Goal: Transaction & Acquisition: Purchase product/service

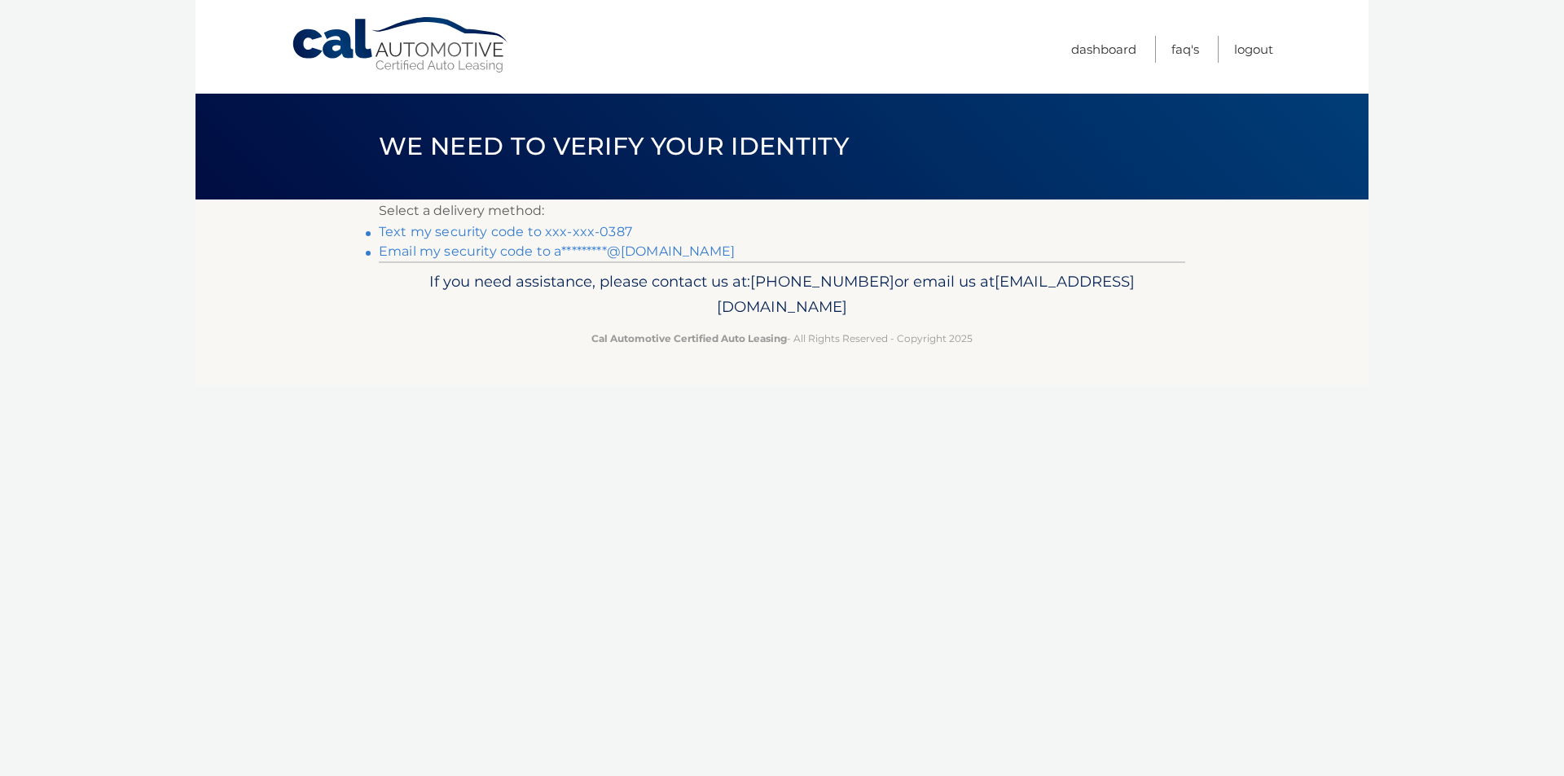
click at [572, 229] on link "Text my security code to xxx-xxx-0387" at bounding box center [505, 231] width 253 height 15
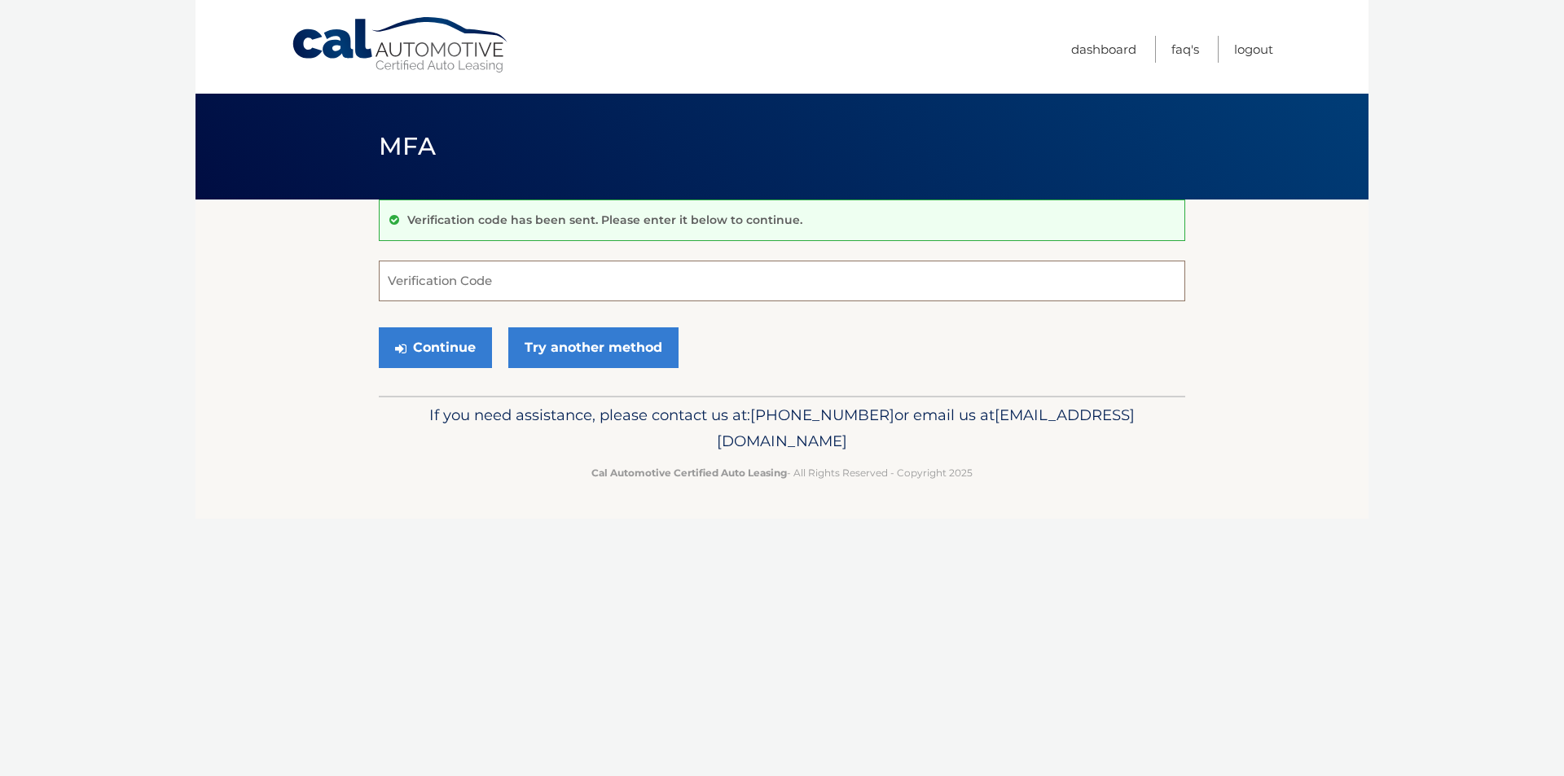
click at [549, 266] on input "Verification Code" at bounding box center [782, 281] width 807 height 41
type input "377990"
click at [420, 335] on button "Continue" at bounding box center [435, 348] width 113 height 41
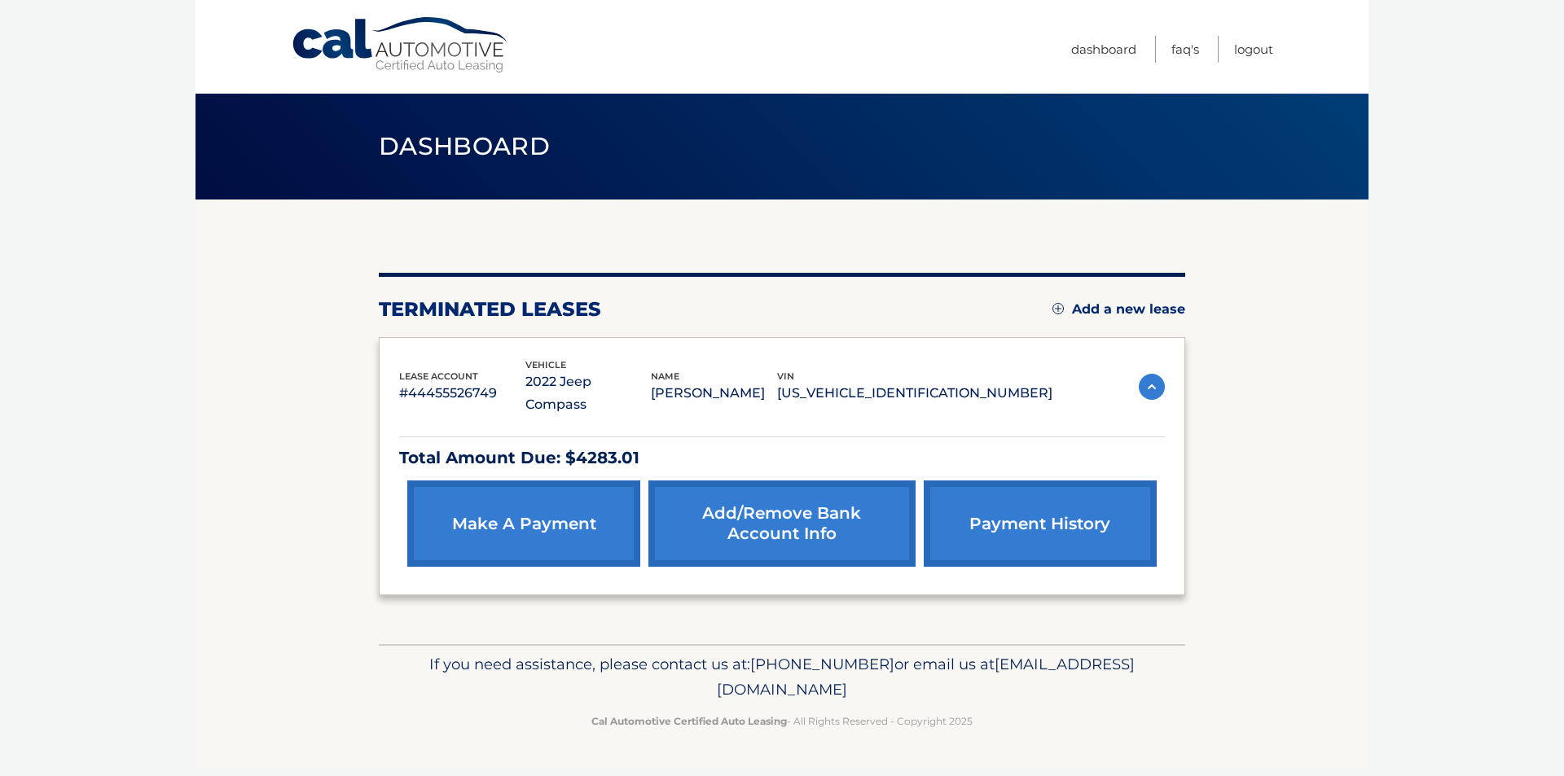
click at [555, 495] on link "make a payment" at bounding box center [523, 524] width 233 height 86
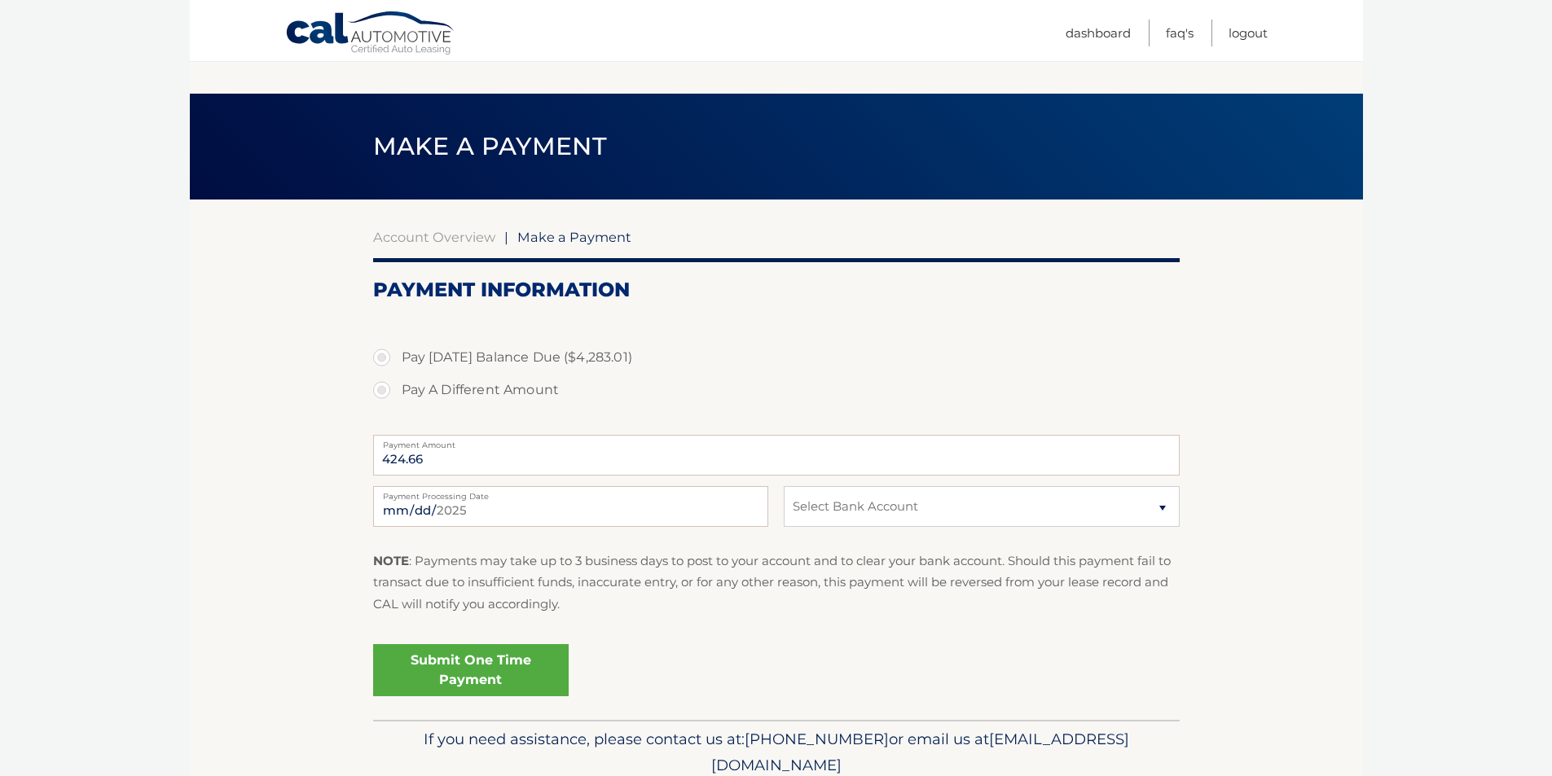
scroll to position [67, 0]
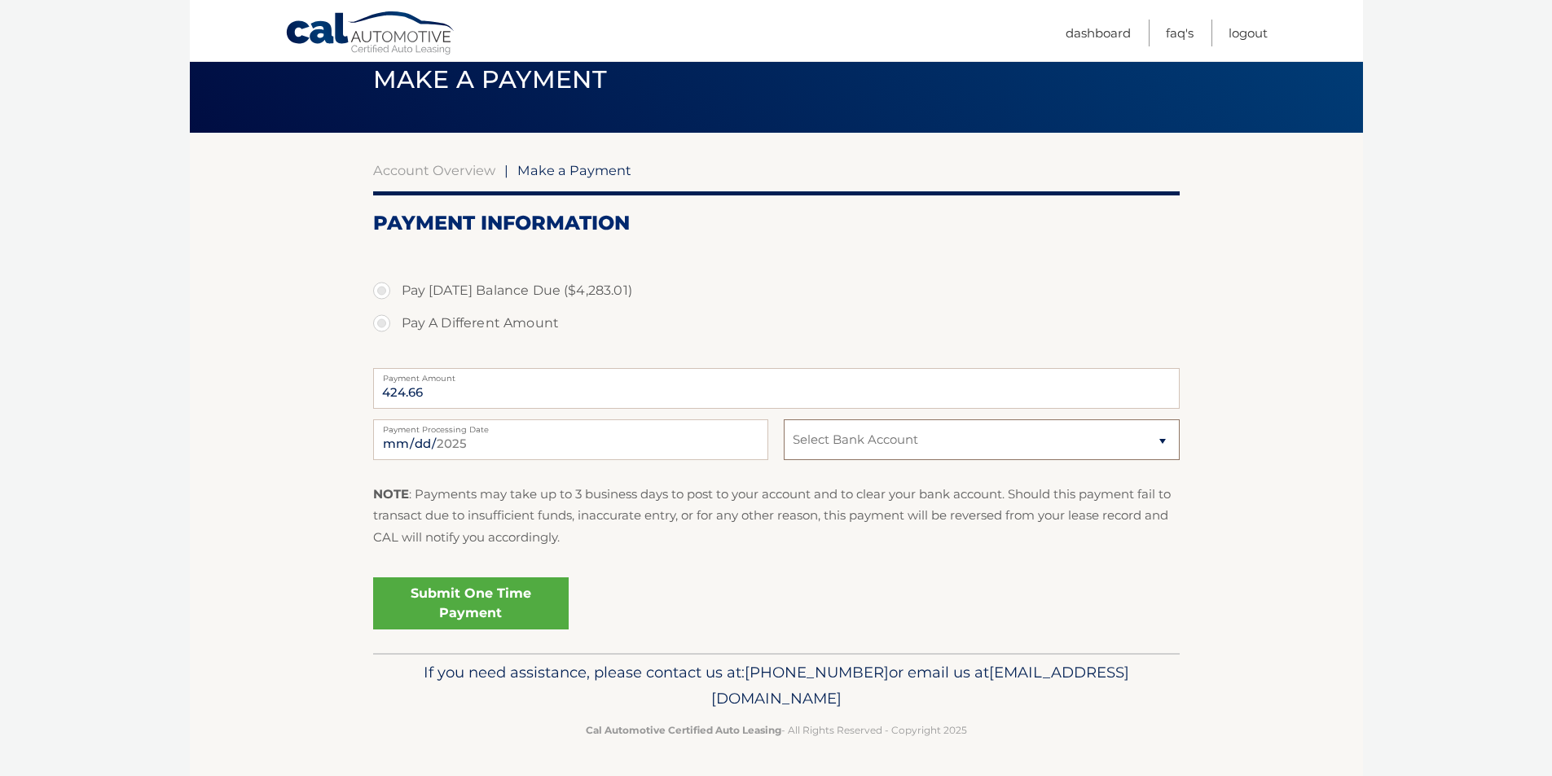
click at [944, 443] on select "Select Bank Account Checking TD BANK NA *****6027 Checking JPMORGAN CHASE BANK,…" at bounding box center [981, 440] width 395 height 41
click at [1334, 445] on section "Account Overview | Make a Payment Payment Information Pay Today's Balance Due (…" at bounding box center [776, 393] width 1173 height 521
drag, startPoint x: 555, startPoint y: 394, endPoint x: 337, endPoint y: 407, distance: 217.9
click at [337, 407] on section "Account Overview | Make a Payment Payment Information Pay Today's Balance Due (…" at bounding box center [776, 393] width 1173 height 521
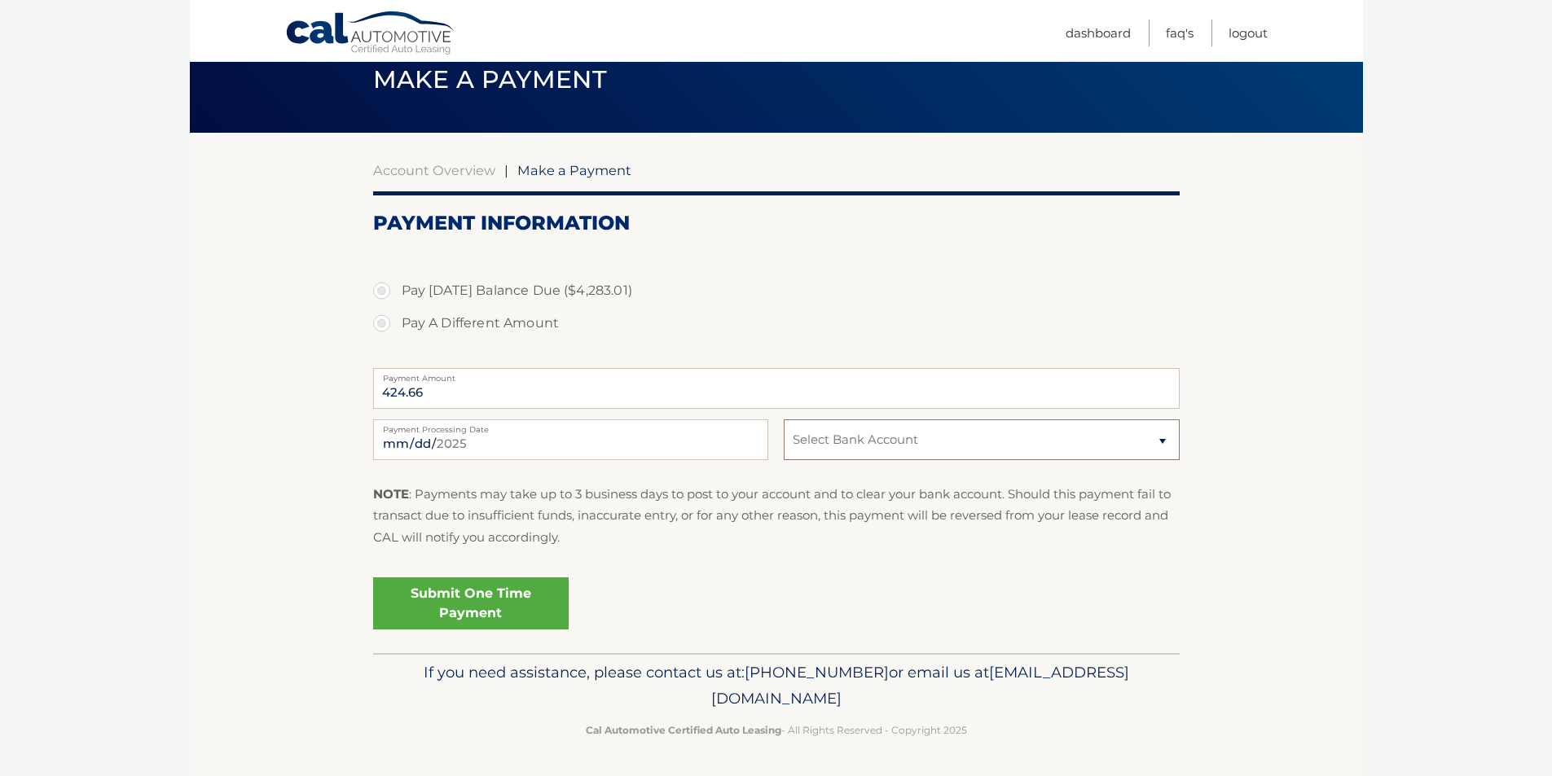
click at [821, 459] on select "Select Bank Account Checking TD BANK NA *****6027 Checking JPMORGAN CHASE BANK,…" at bounding box center [981, 440] width 395 height 41
click at [631, 322] on label "Pay A Different Amount" at bounding box center [776, 323] width 807 height 33
click at [396, 322] on input "Pay A Different Amount" at bounding box center [388, 320] width 16 height 26
radio input "true"
click at [380, 290] on label "Pay Today's Balance Due ($4,283.01)" at bounding box center [776, 291] width 807 height 33
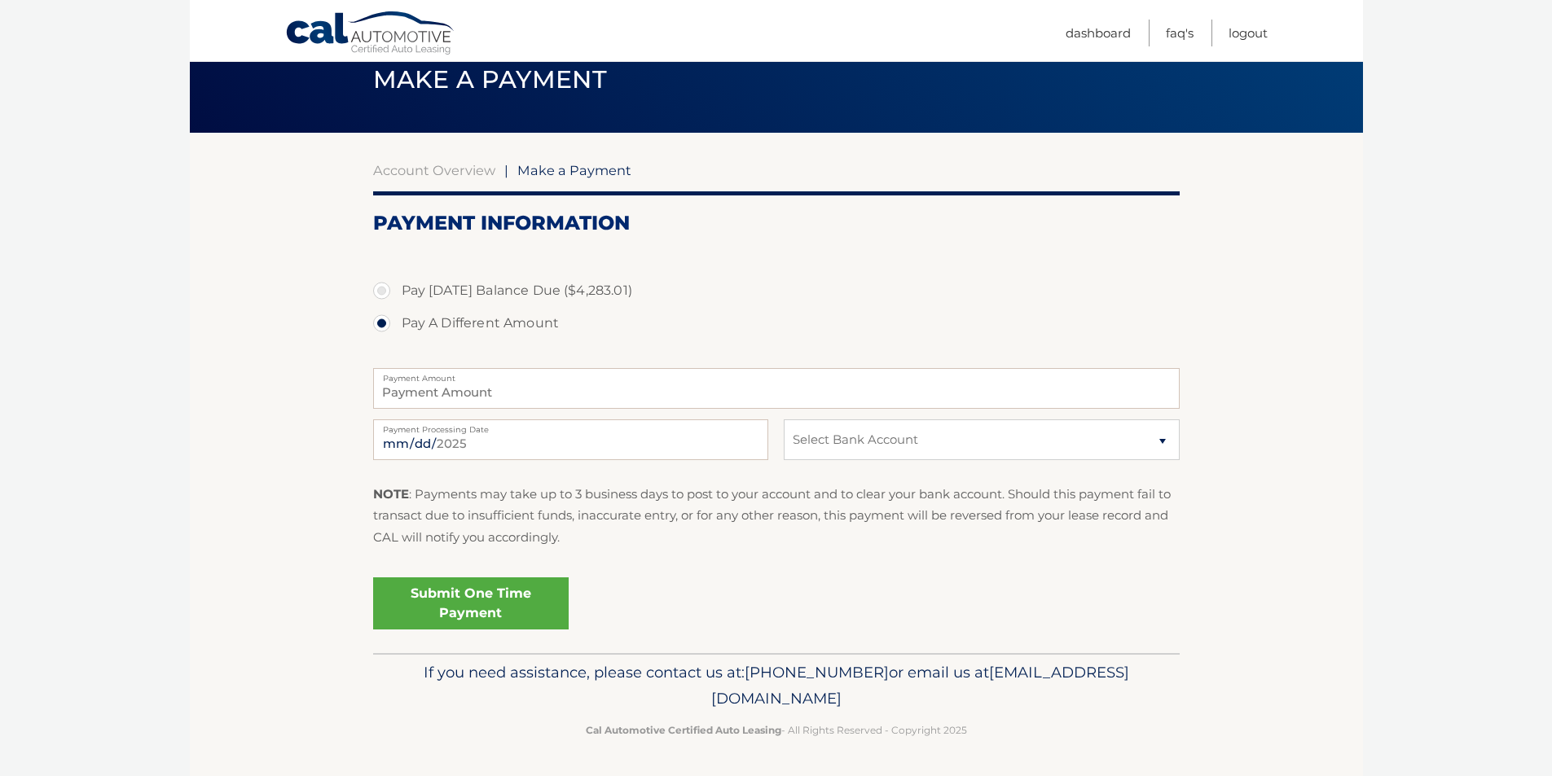
click at [380, 290] on input "Pay Today's Balance Due ($4,283.01)" at bounding box center [388, 288] width 16 height 26
radio input "true"
type input "4283.01"
